Goal: Transaction & Acquisition: Purchase product/service

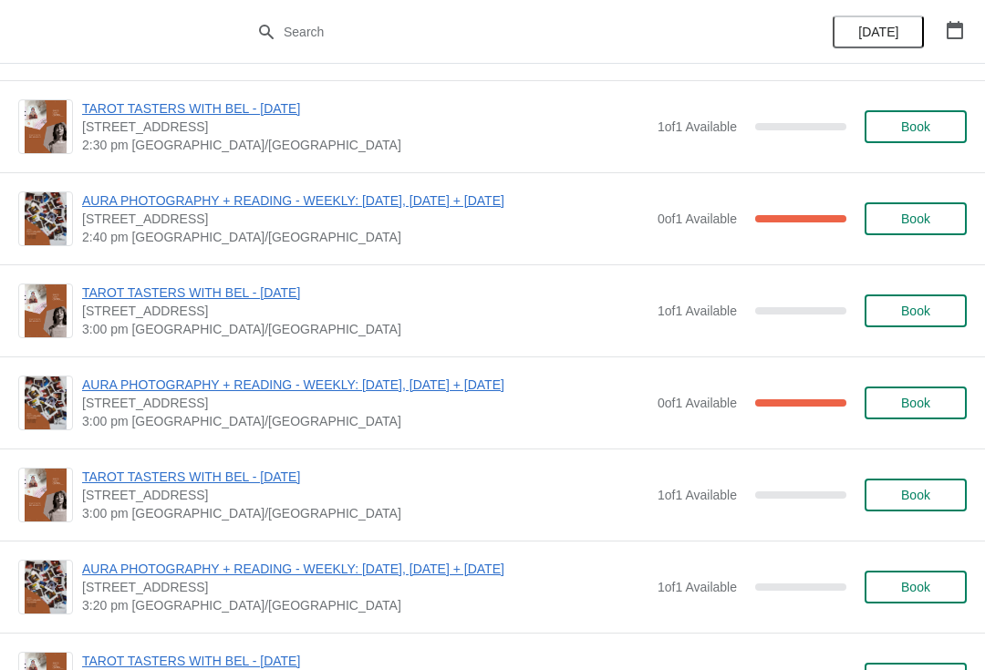
scroll to position [699, 0]
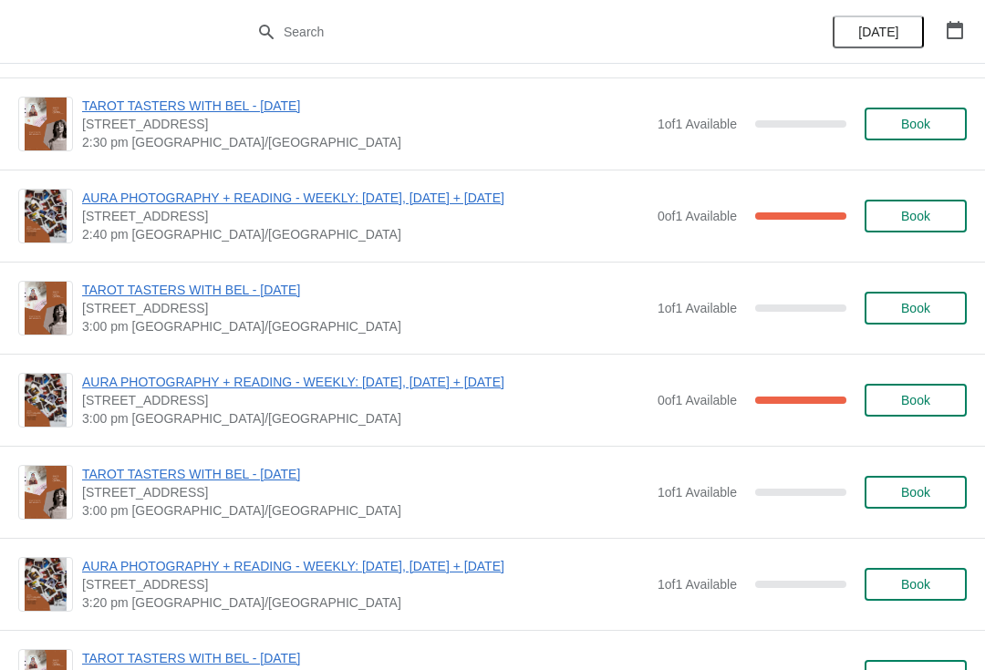
click at [937, 588] on span "Book" at bounding box center [915, 584] width 69 height 15
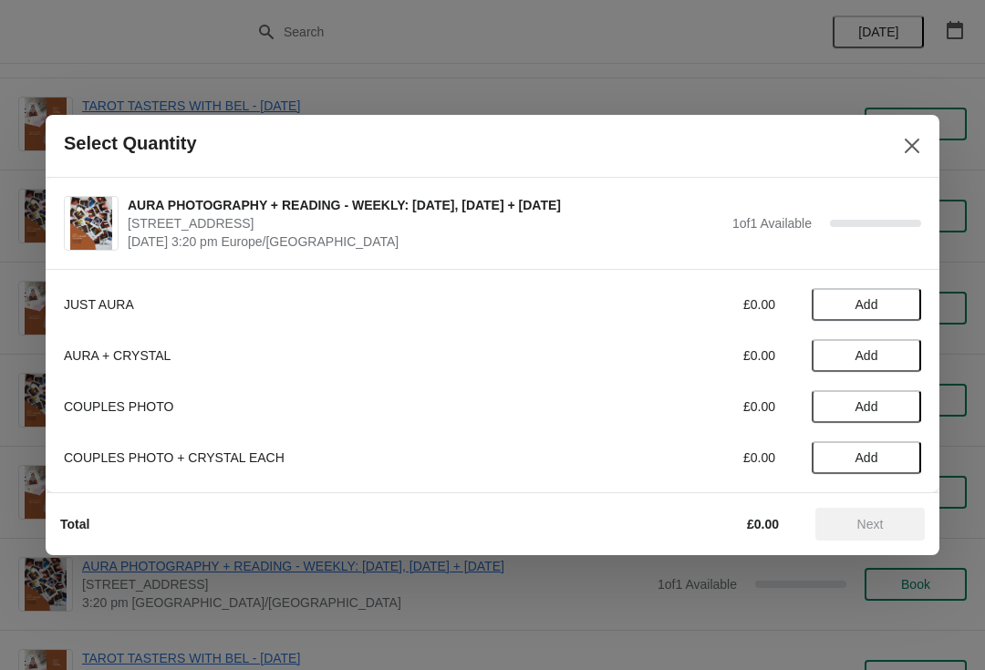
click at [890, 300] on span "Add" at bounding box center [866, 304] width 77 height 15
click at [875, 504] on div "Total £38.00 Next" at bounding box center [485, 516] width 879 height 47
click at [887, 519] on span "Next" at bounding box center [870, 524] width 80 height 15
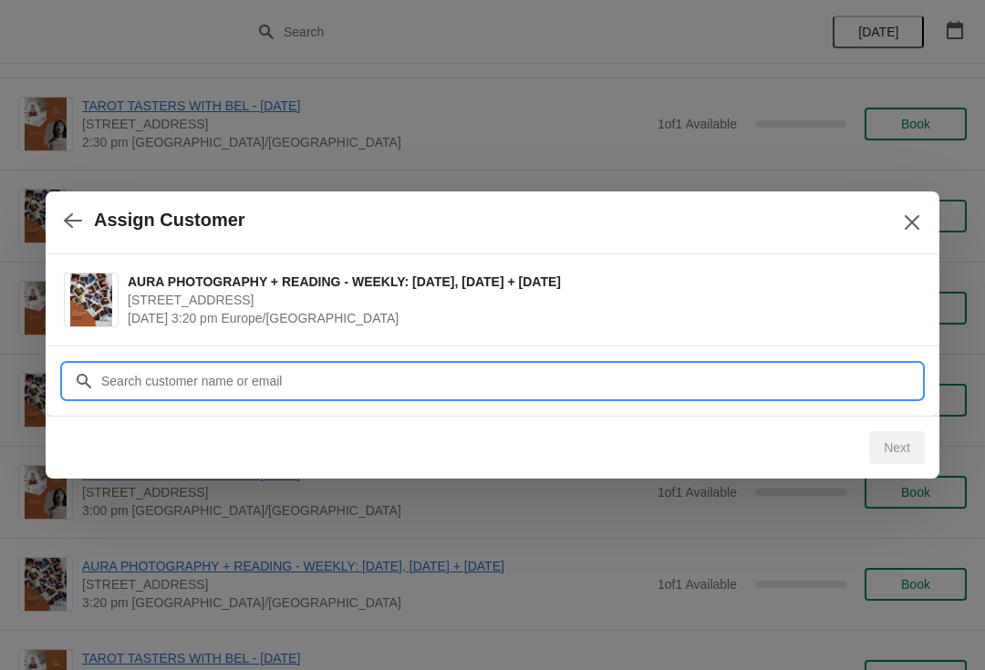
click at [733, 371] on input "Customer" at bounding box center [510, 381] width 821 height 33
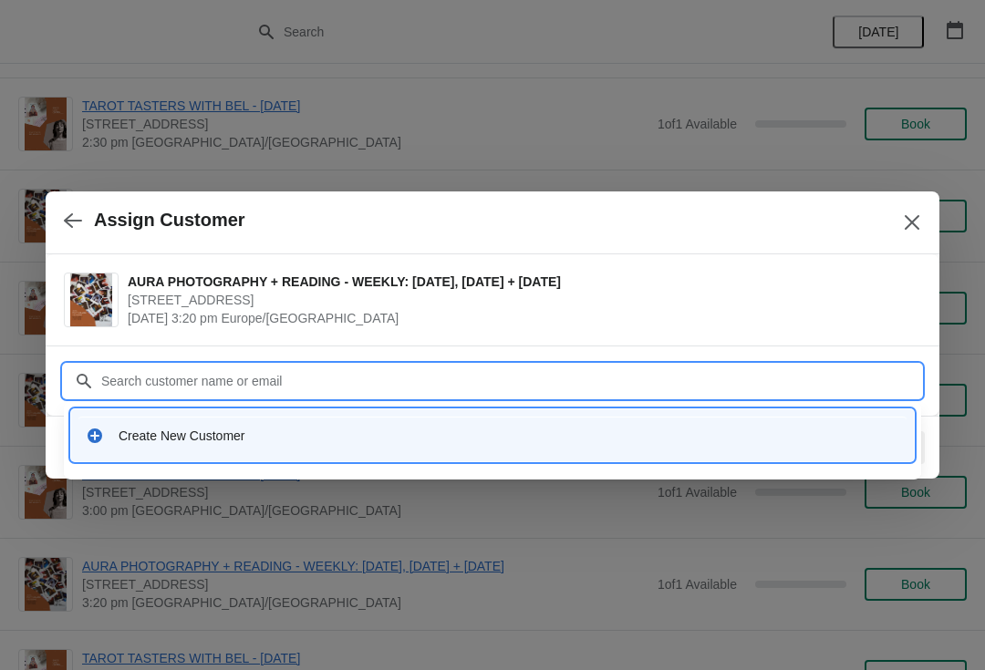
click at [113, 428] on div "Create New Customer" at bounding box center [492, 436] width 813 height 18
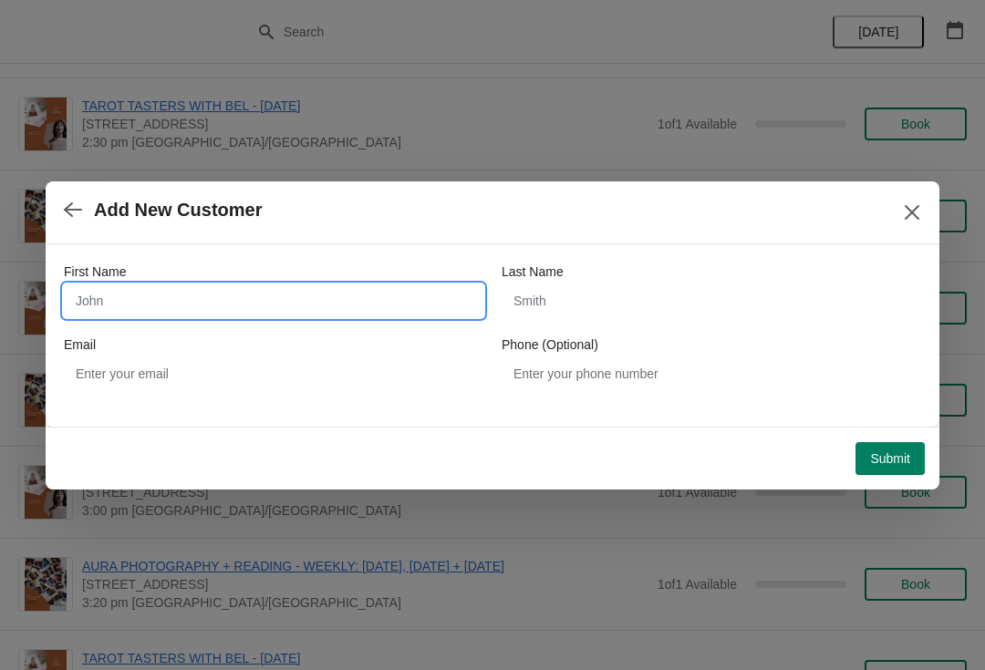
click at [98, 295] on input "First Name" at bounding box center [273, 301] width 419 height 33
type input "[PERSON_NAME]"
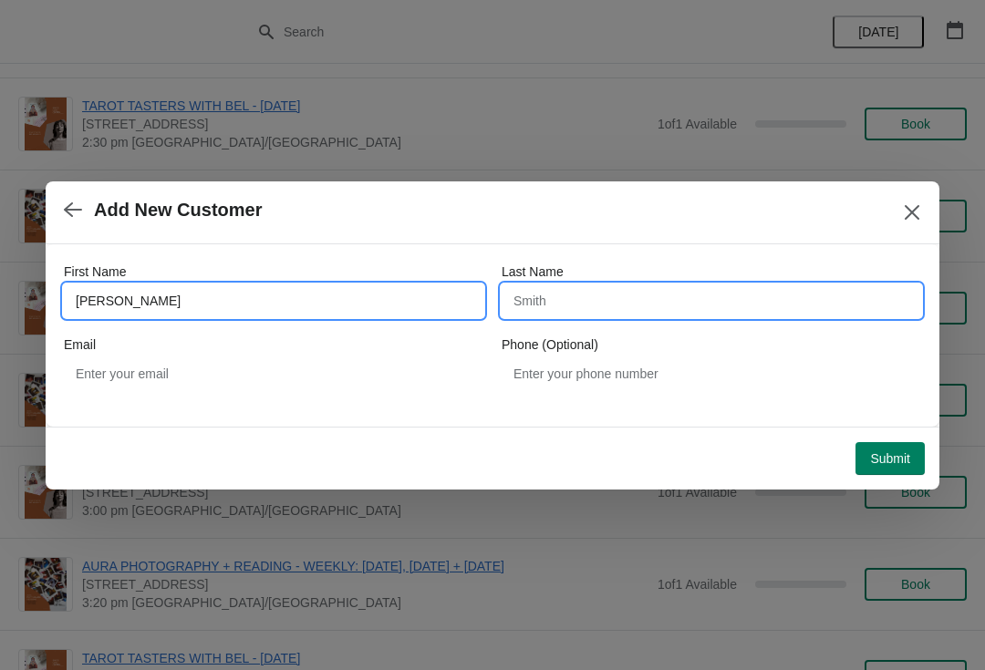
click at [571, 297] on input "Last Name" at bounding box center [711, 301] width 419 height 33
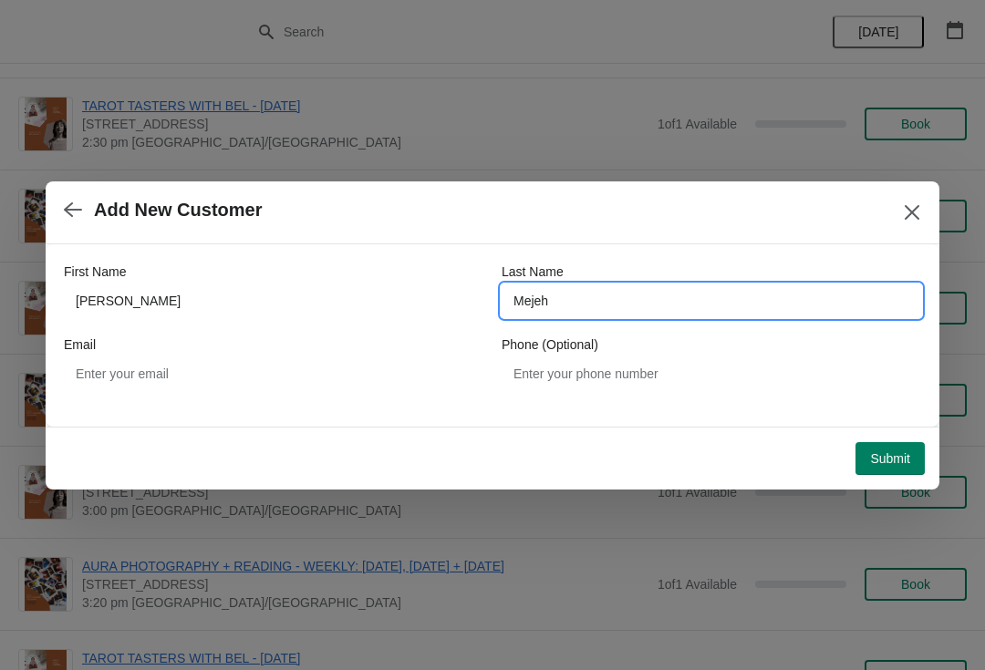
type input "Mejeh"
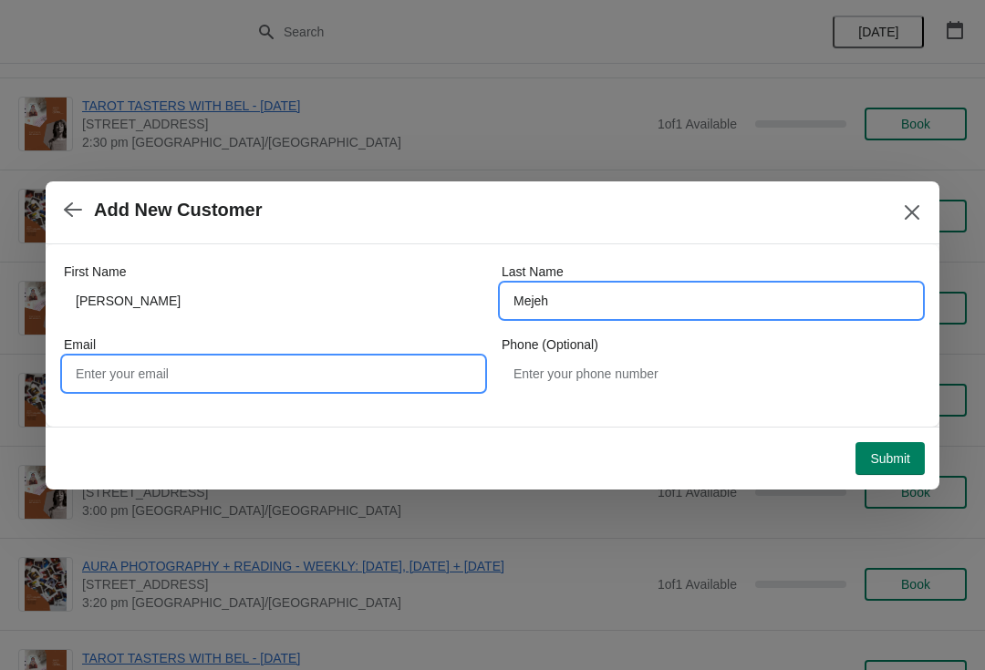
click at [178, 367] on input "Email" at bounding box center [273, 373] width 419 height 33
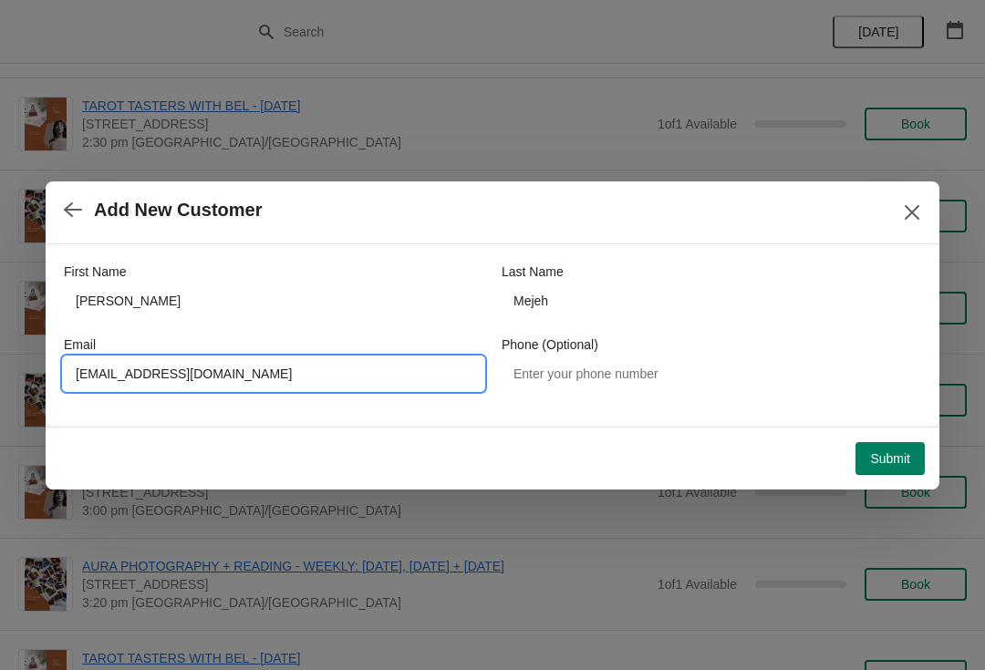
type input "[EMAIL_ADDRESS][DOMAIN_NAME]"
click at [888, 447] on button "Submit" at bounding box center [889, 458] width 69 height 33
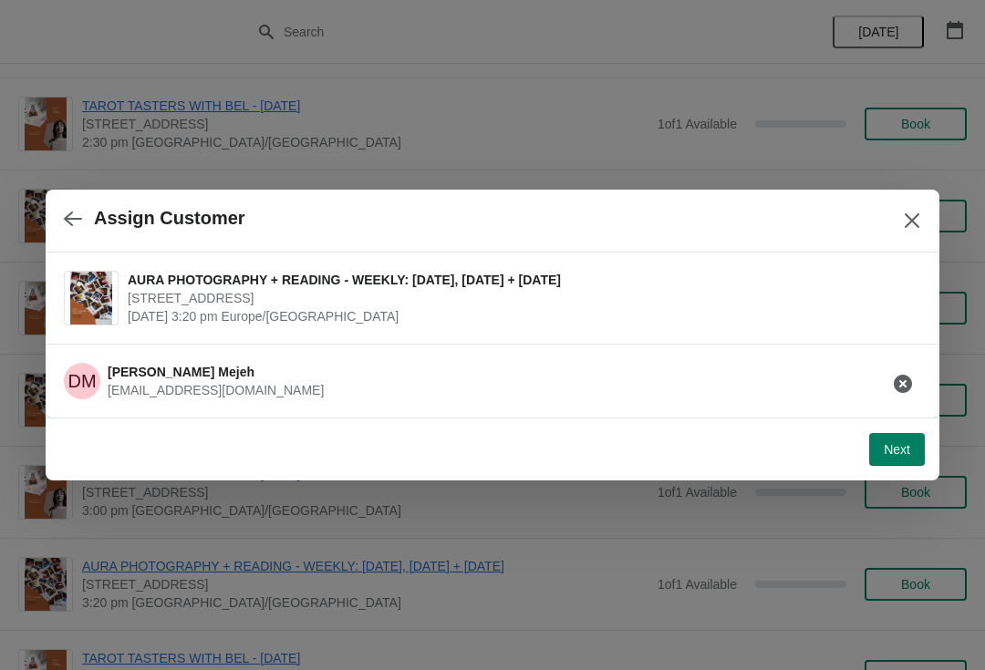
click at [897, 457] on span "Next" at bounding box center [897, 449] width 26 height 15
select select "Yes"
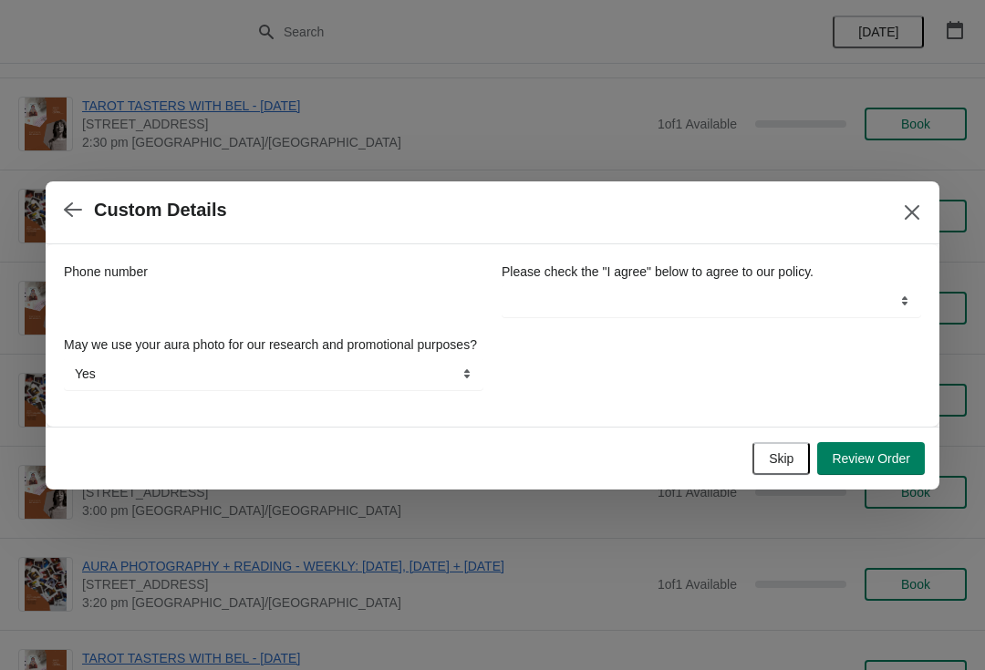
click at [892, 466] on span "Review Order" at bounding box center [871, 458] width 78 height 15
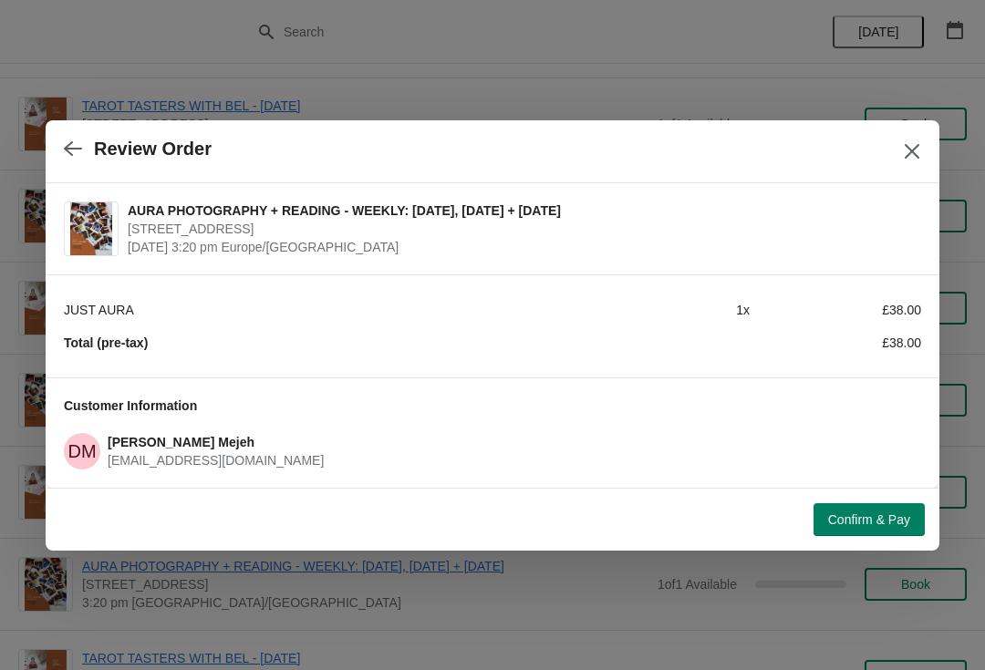
click at [875, 520] on span "Confirm & Pay" at bounding box center [869, 520] width 82 height 15
